Goal: Communication & Community: Answer question/provide support

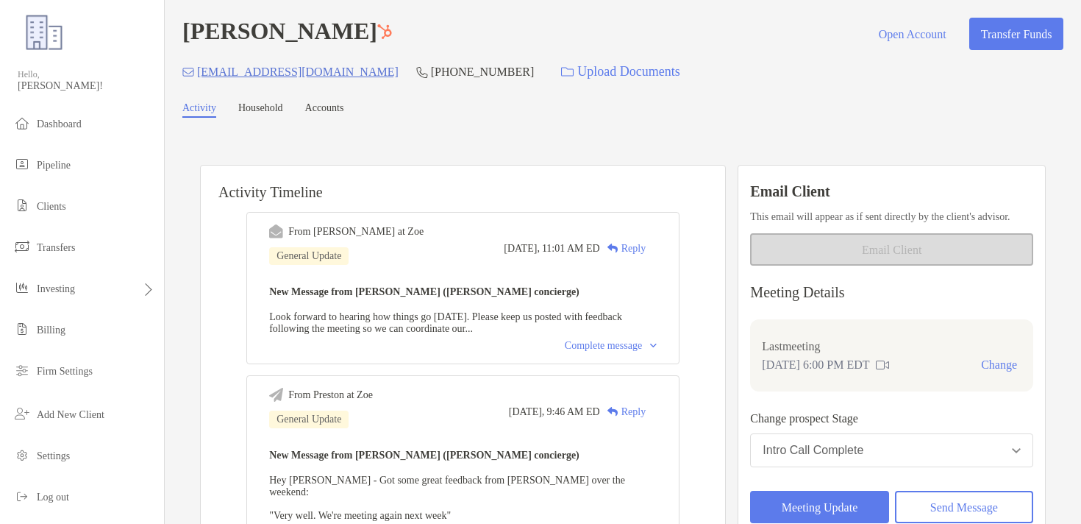
click at [916, 490] on div "Email Client This email will appear as if sent directly by the client's advisor…" at bounding box center [892, 370] width 308 height 411
click at [905, 496] on button "Send Message" at bounding box center [964, 507] width 138 height 32
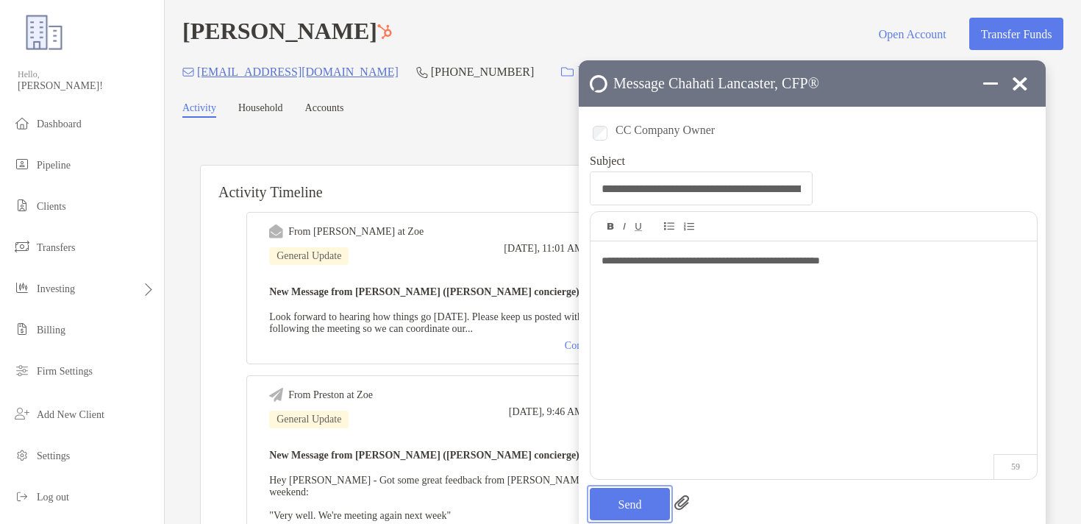
click at [616, 506] on button "Send" at bounding box center [630, 504] width 80 height 32
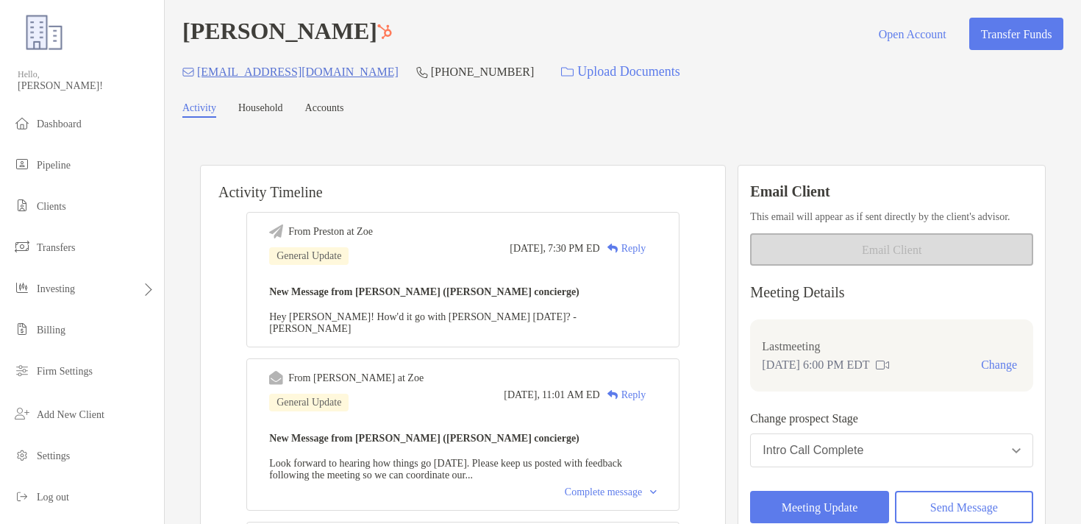
click at [583, 113] on div "Activity Household Accounts" at bounding box center [622, 109] width 881 height 15
click at [468, 27] on div "[PERSON_NAME] Open Account Transfer Funds" at bounding box center [622, 34] width 881 height 32
